Goal: Contribute content

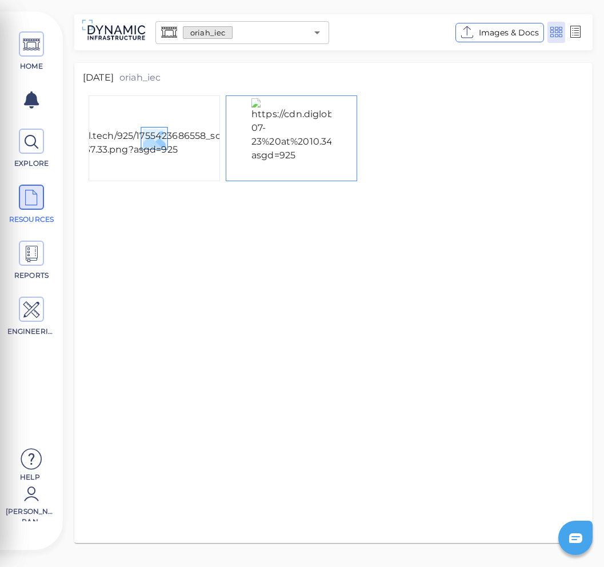
click at [256, 127] on img at bounding box center [291, 138] width 80 height 80
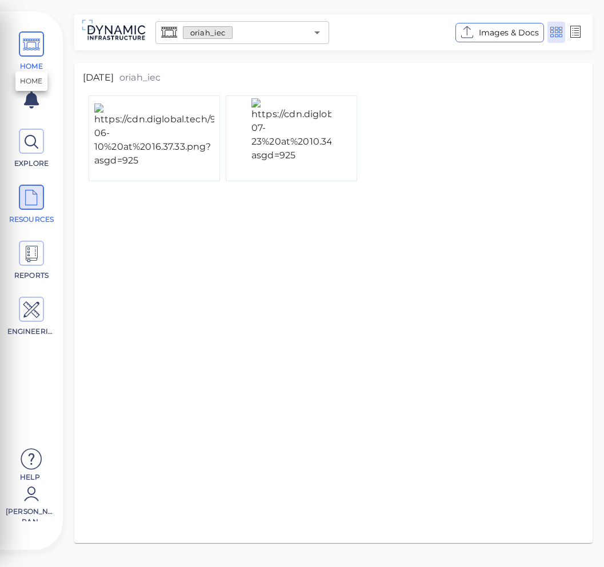
click at [20, 47] on span at bounding box center [31, 43] width 25 height 25
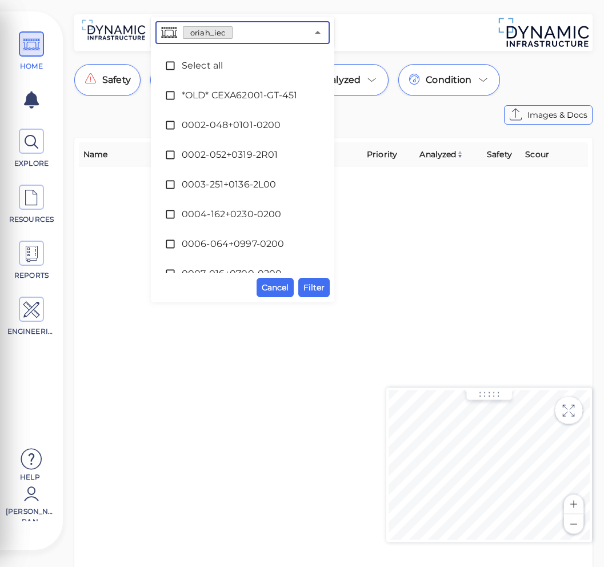
click at [243, 38] on input "text" at bounding box center [270, 33] width 74 height 16
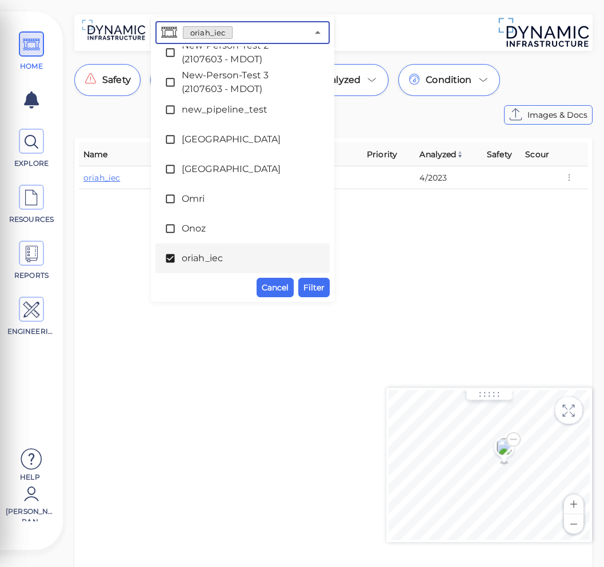
click at [243, 38] on input "text" at bounding box center [270, 33] width 74 height 16
click at [566, 110] on span "Images & Docs" at bounding box center [558, 115] width 60 height 14
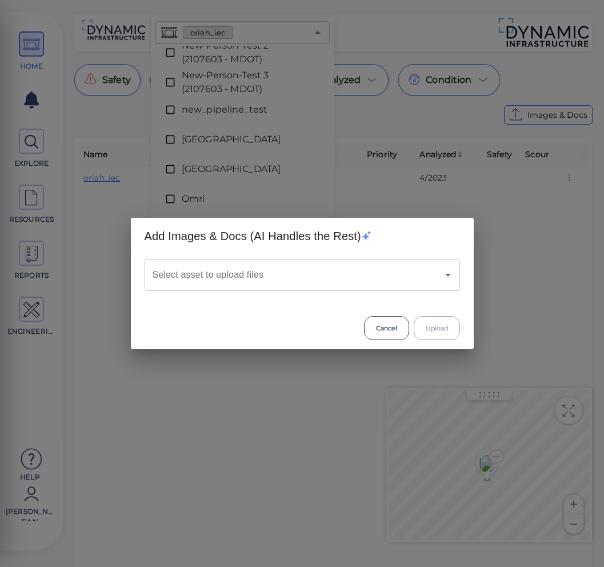
click at [234, 280] on input "Select asset to upload files" at bounding box center [286, 275] width 273 height 22
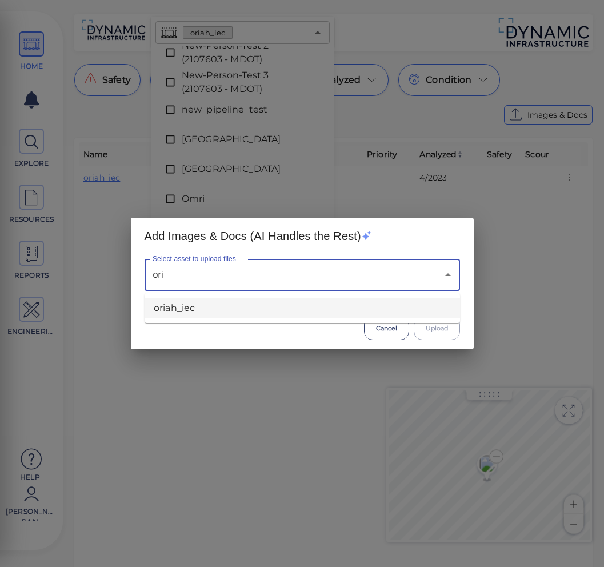
click at [221, 310] on li "oriah_iec" at bounding box center [303, 308] width 316 height 21
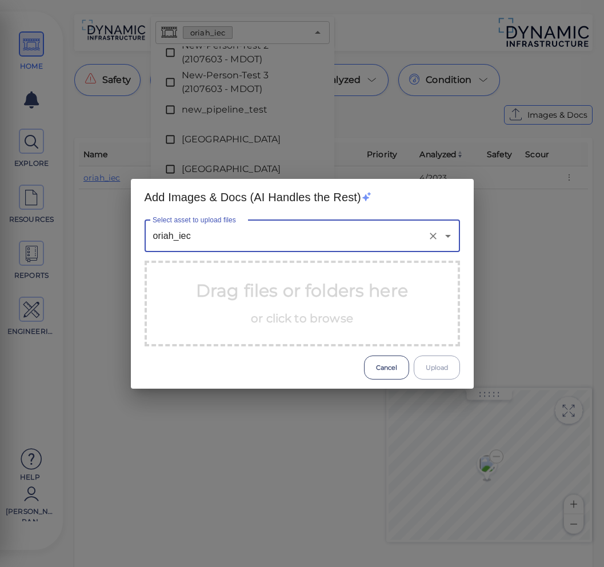
type input "oriah_iec"
click at [254, 290] on p "Drag files or folders here or click to browse" at bounding box center [302, 303] width 212 height 51
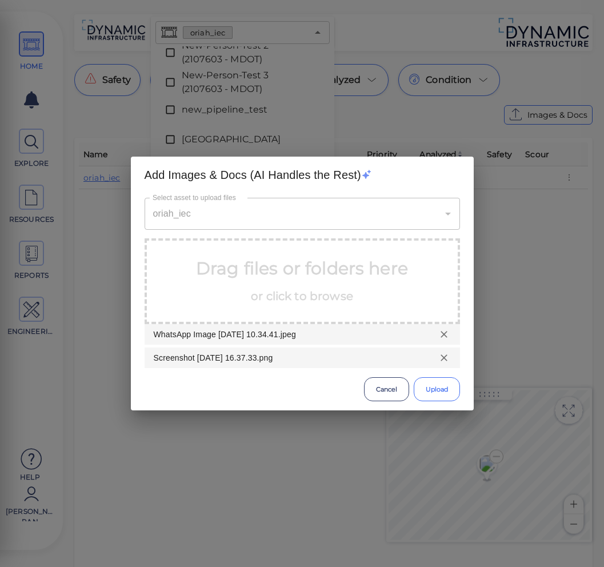
click at [445, 388] on button "Upload" at bounding box center [437, 389] width 46 height 24
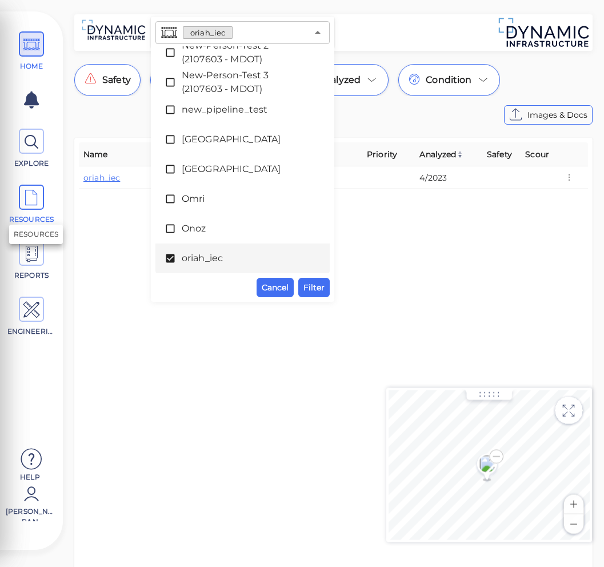
click at [30, 211] on span "RESOURCES" at bounding box center [31, 205] width 51 height 40
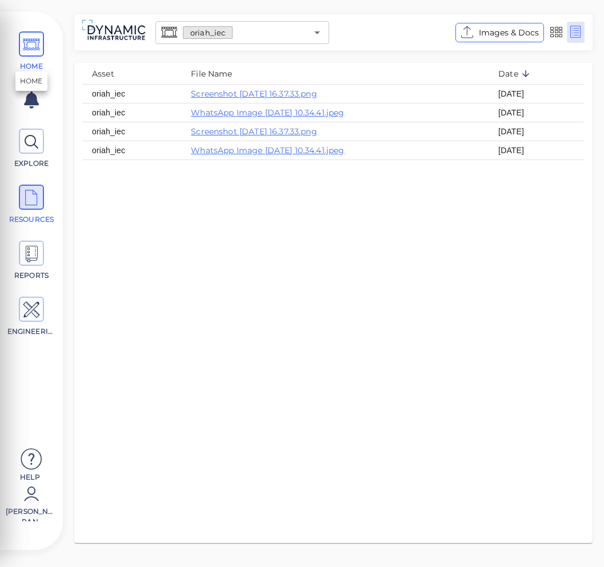
click at [37, 53] on icon at bounding box center [31, 45] width 17 height 26
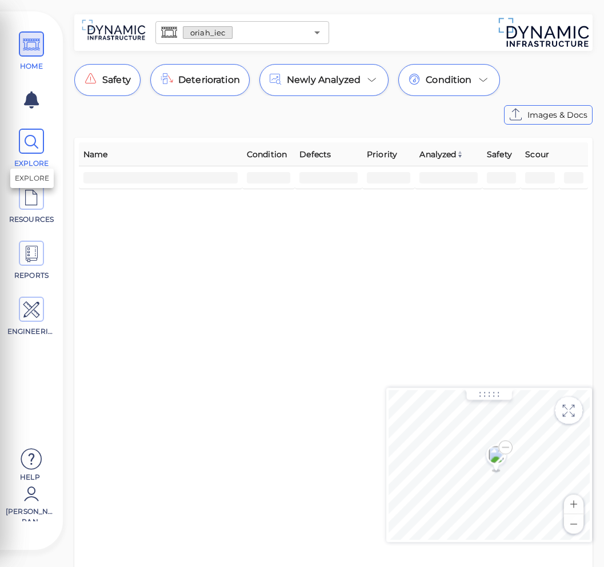
click at [29, 155] on span "EXPLORE" at bounding box center [31, 149] width 51 height 40
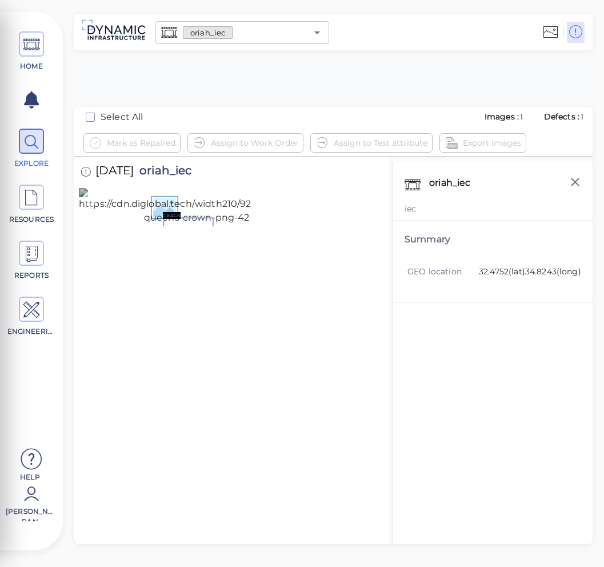
click at [186, 225] on img at bounding box center [247, 206] width 336 height 37
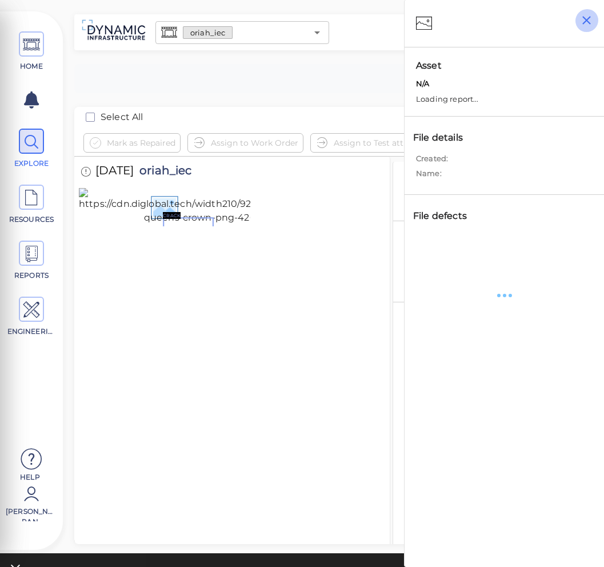
click at [581, 23] on icon "button" at bounding box center [587, 20] width 14 height 14
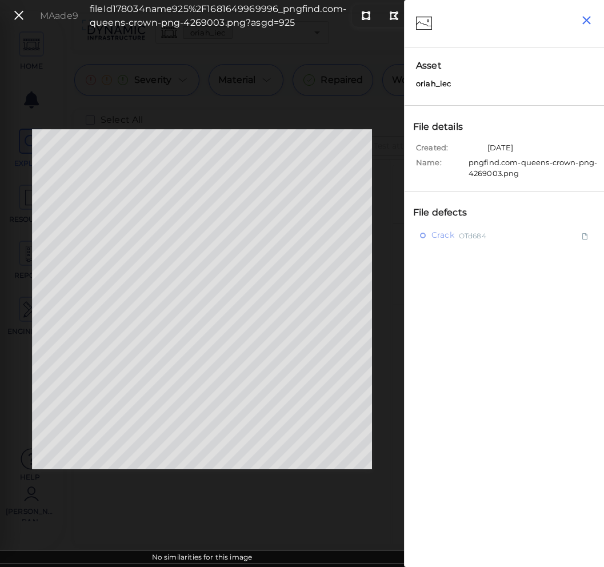
click at [592, 19] on icon "button" at bounding box center [587, 20] width 14 height 14
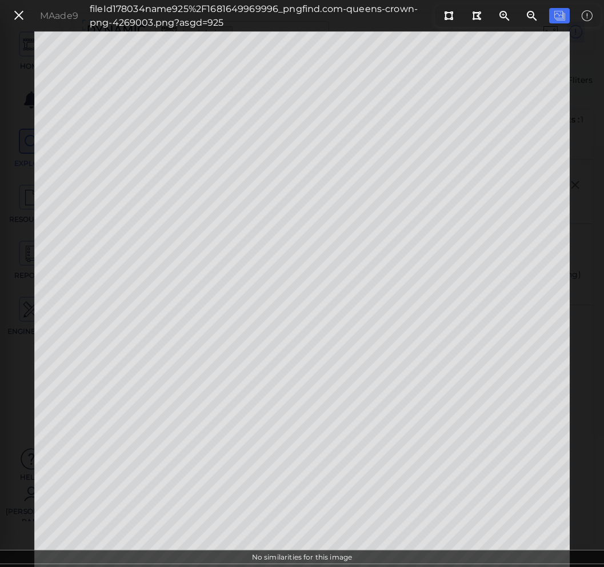
click at [7, 2] on div "MAade9 fileId 178034 name 925%2F1681649969996_pngfind.com-queens-crown-png-4269…" at bounding box center [302, 15] width 604 height 31
click at [17, 17] on icon at bounding box center [19, 15] width 13 height 15
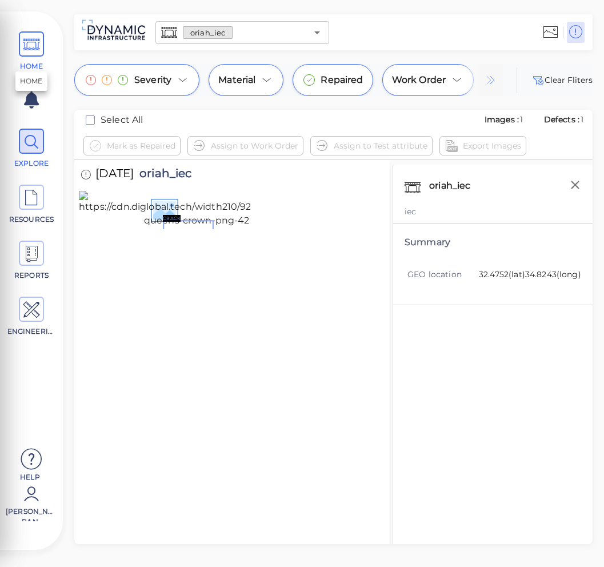
click at [41, 39] on span at bounding box center [31, 43] width 25 height 25
